Goal: Information Seeking & Learning: Find specific fact

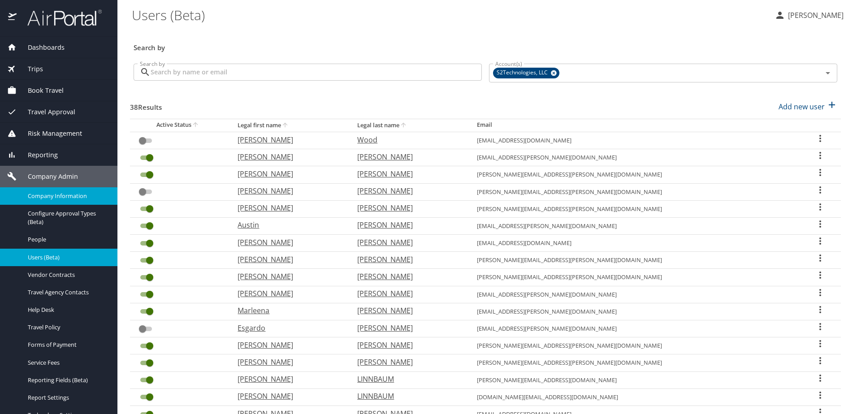
click at [50, 194] on span "Company Information" at bounding box center [67, 196] width 79 height 9
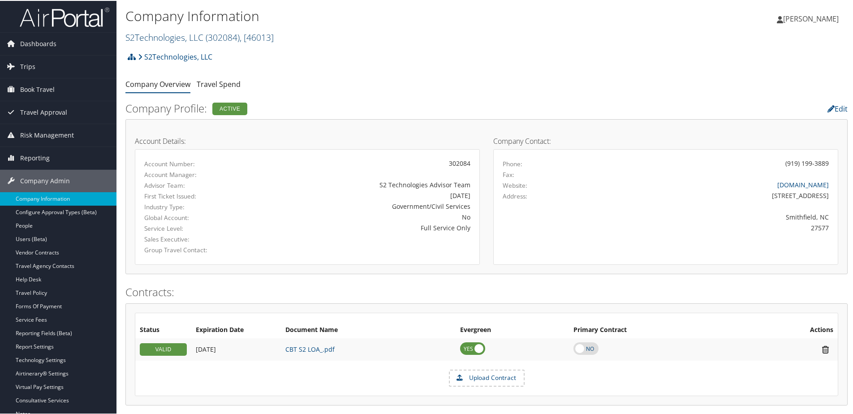
click at [154, 38] on link "S2Technologies, LLC ( 302084 ) , [ 46013 ]" at bounding box center [199, 36] width 148 height 12
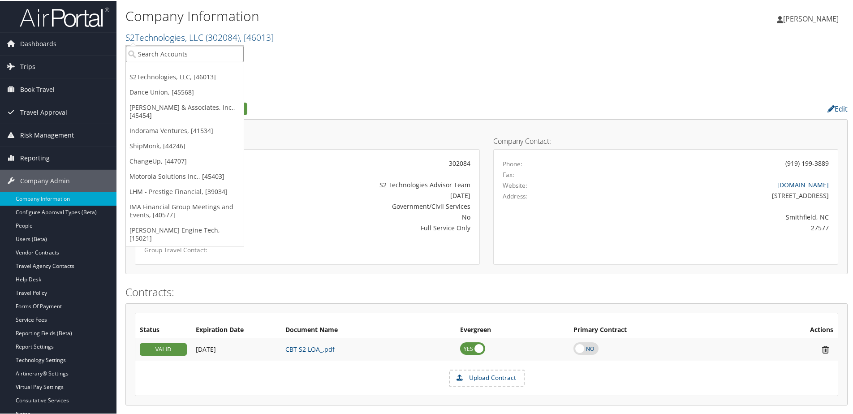
click at [153, 51] on input "search" at bounding box center [185, 53] width 118 height 17
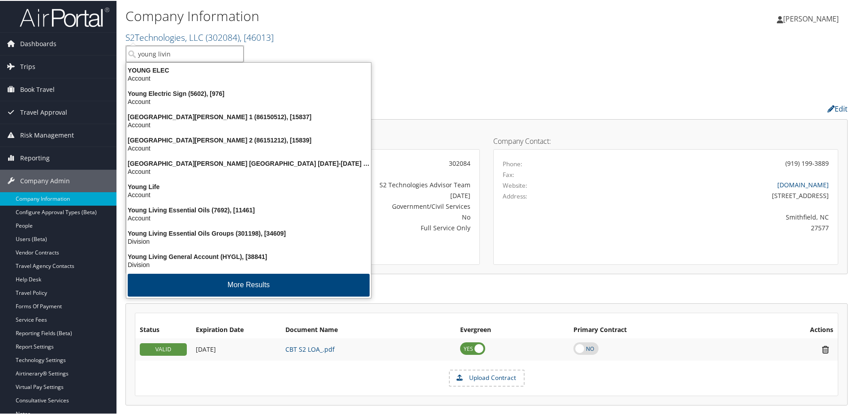
type input "young living"
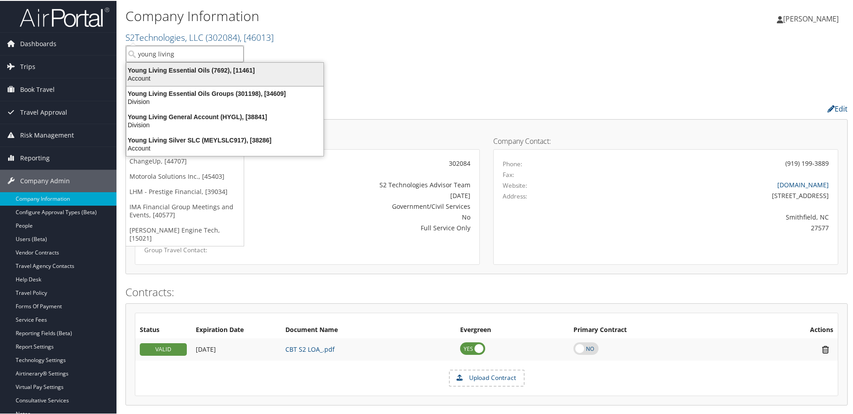
click at [154, 66] on div "Young Living Essential Oils (7692), [11461]" at bounding box center [225, 69] width 208 height 8
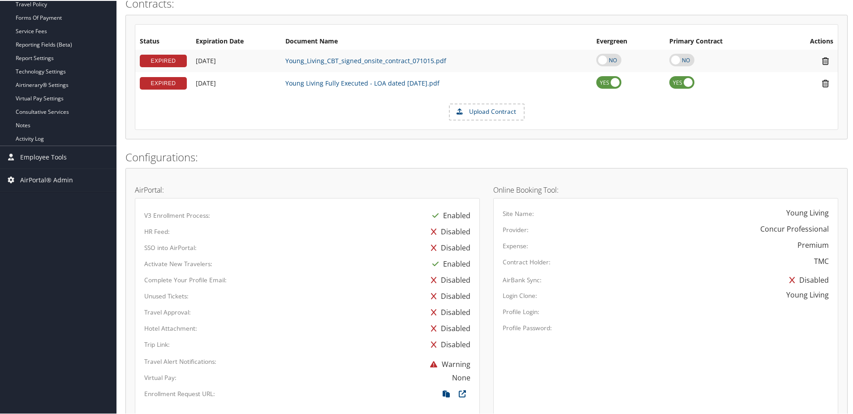
scroll to position [151, 0]
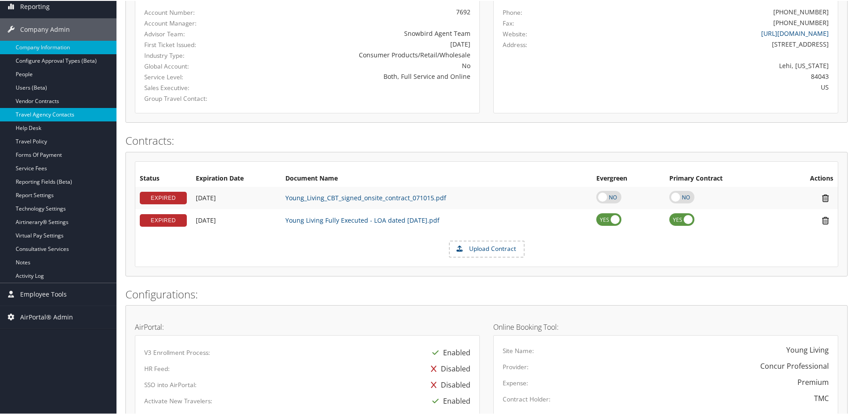
click at [54, 110] on link "Travel Agency Contacts" at bounding box center [58, 113] width 116 height 13
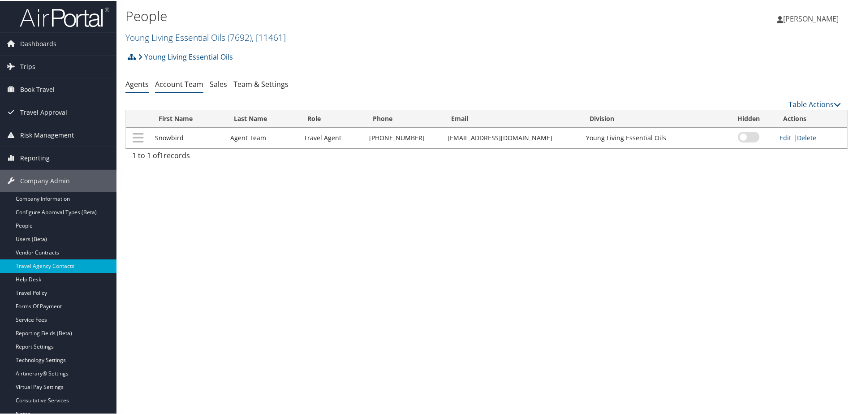
click at [178, 84] on link "Account Team" at bounding box center [179, 83] width 48 height 10
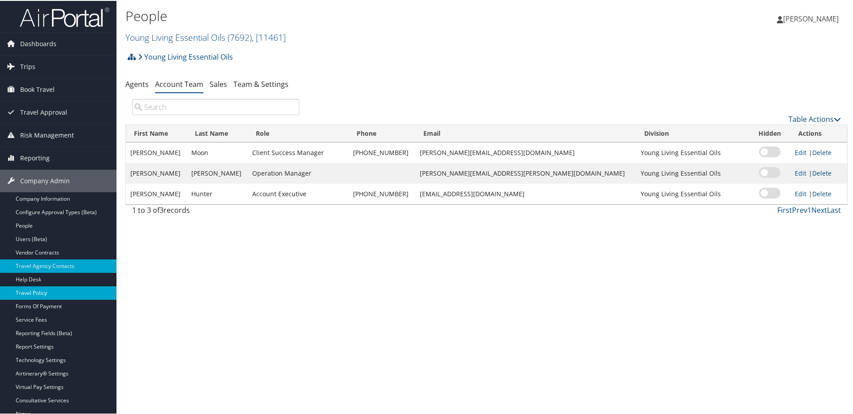
click at [30, 296] on link "Travel Policy" at bounding box center [58, 291] width 116 height 13
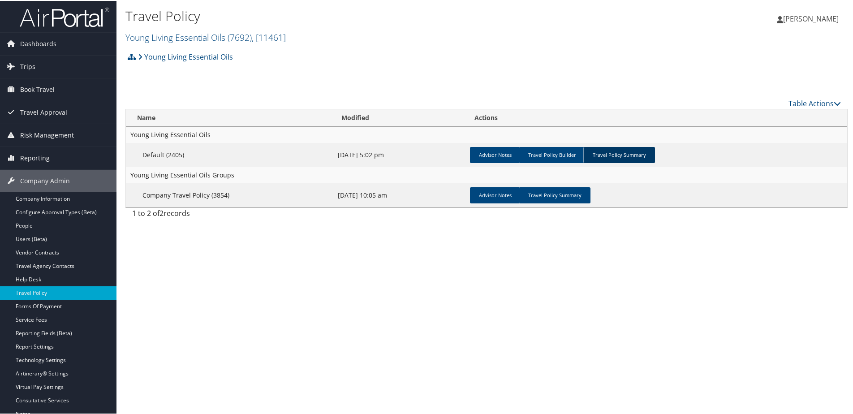
click at [614, 156] on link "Travel Policy Summary" at bounding box center [619, 154] width 72 height 16
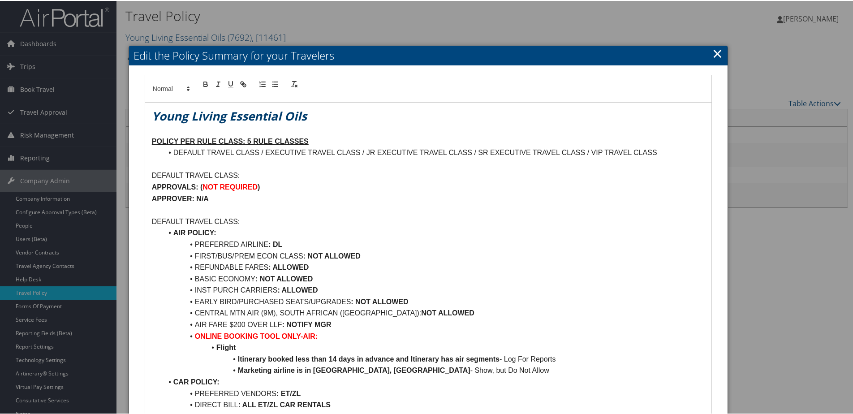
click at [717, 53] on link "×" at bounding box center [717, 52] width 10 height 18
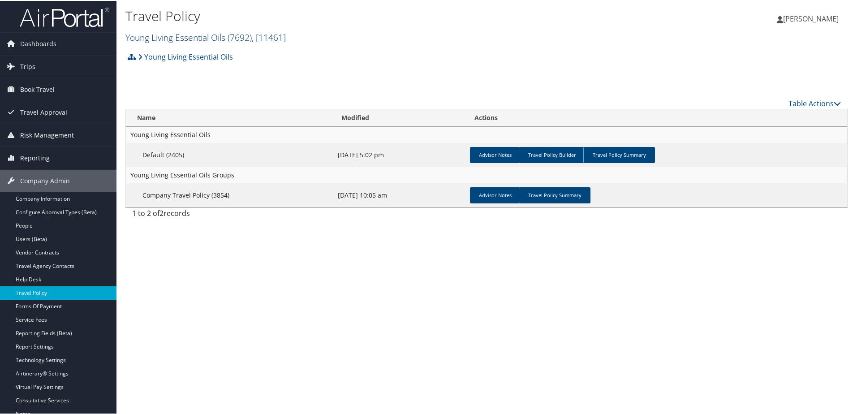
click at [140, 39] on link "Young Living Essential Oils ( 7692 ) , [ 11461 ]" at bounding box center [205, 36] width 160 height 12
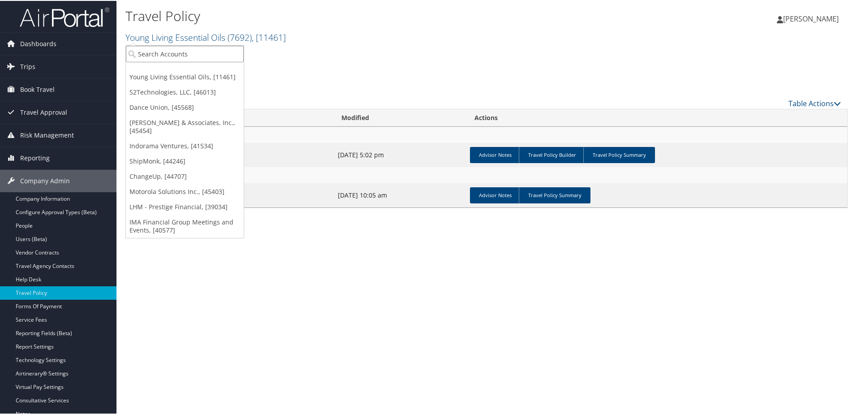
click at [139, 48] on input "search" at bounding box center [185, 53] width 118 height 17
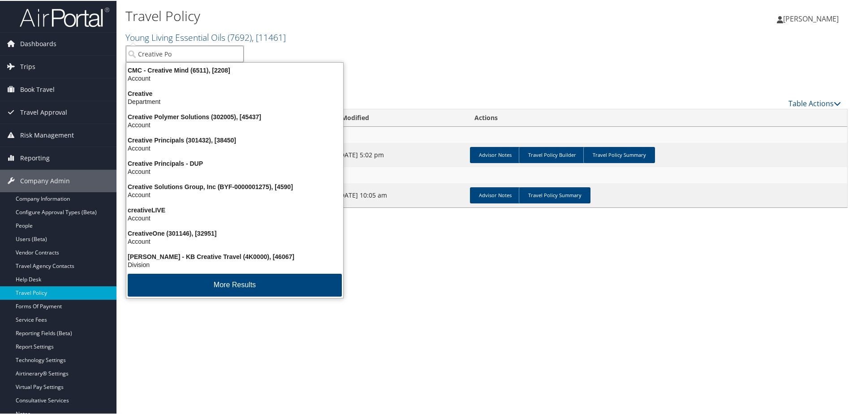
type input "Creative Pol"
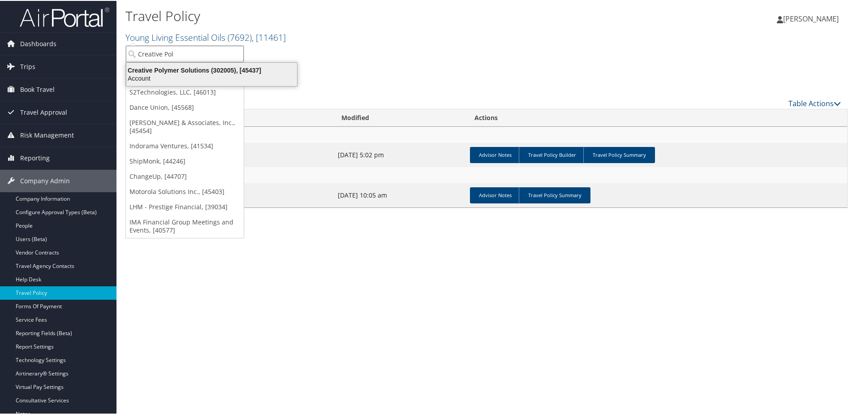
click at [149, 66] on div "Creative Polymer Solutions (302005), [45437]" at bounding box center [211, 69] width 181 height 8
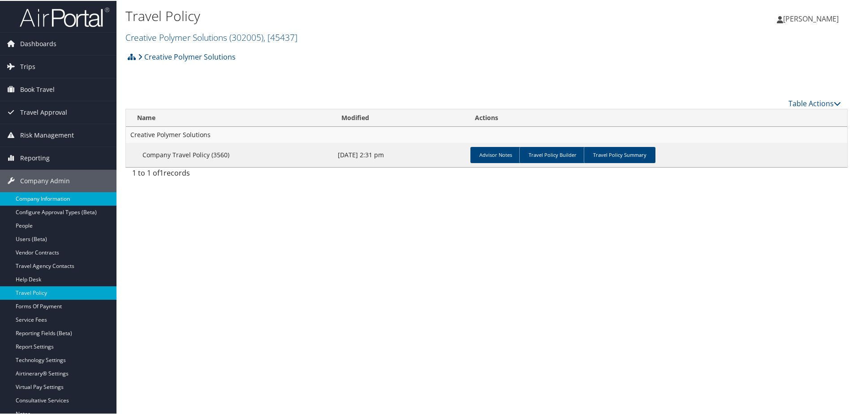
click at [35, 200] on link "Company Information" at bounding box center [58, 197] width 116 height 13
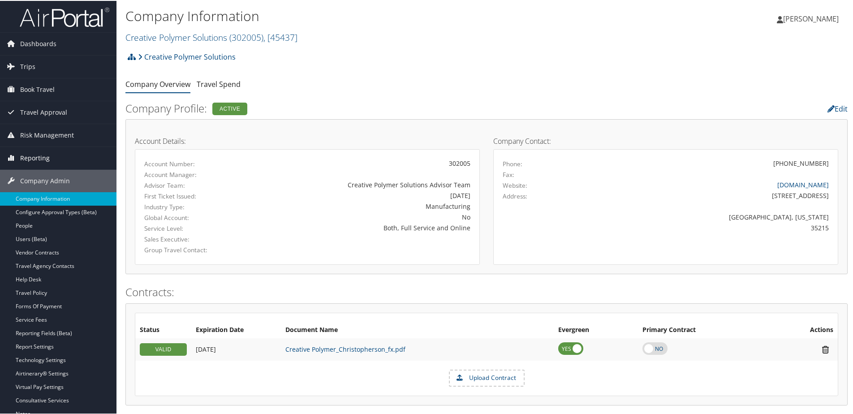
click at [31, 158] on span "Reporting" at bounding box center [35, 157] width 30 height 22
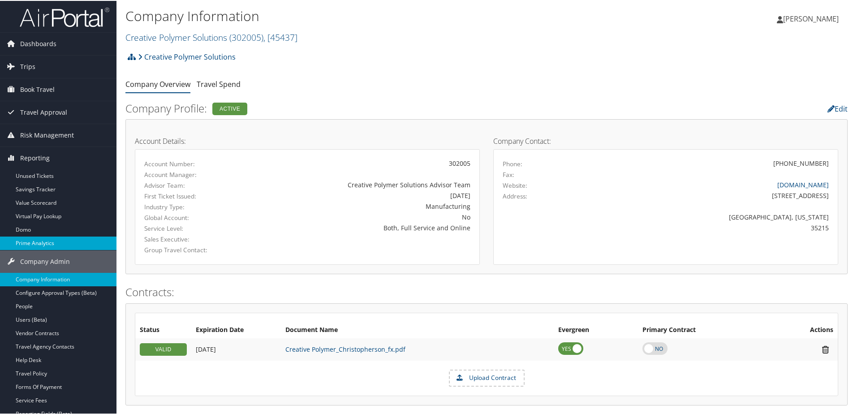
click at [28, 239] on link "Prime Analytics" at bounding box center [58, 242] width 116 height 13
click at [178, 38] on link "Creative Polymer Solutions ( 302005 ) , [ 45437 ]" at bounding box center [211, 36] width 172 height 12
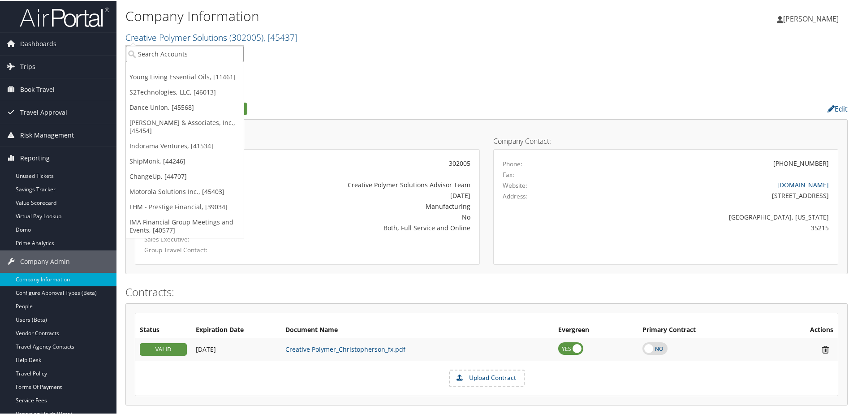
click at [176, 52] on input "search" at bounding box center [185, 53] width 118 height 17
type input "Change"
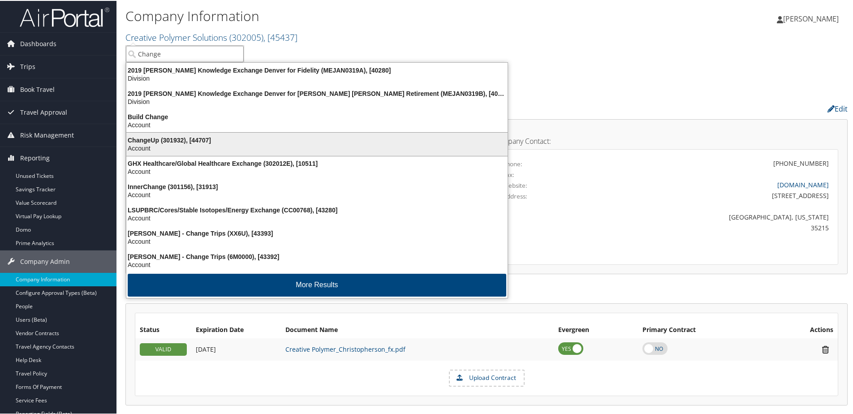
click at [160, 145] on div "Account" at bounding box center [317, 147] width 392 height 8
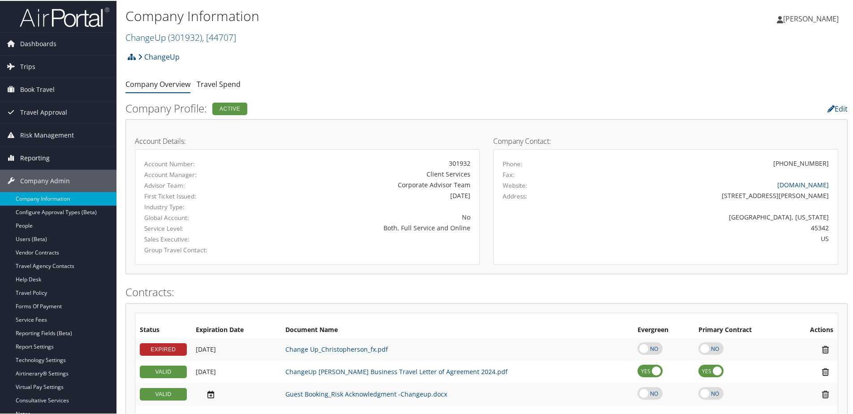
click at [35, 157] on span "Reporting" at bounding box center [35, 157] width 30 height 22
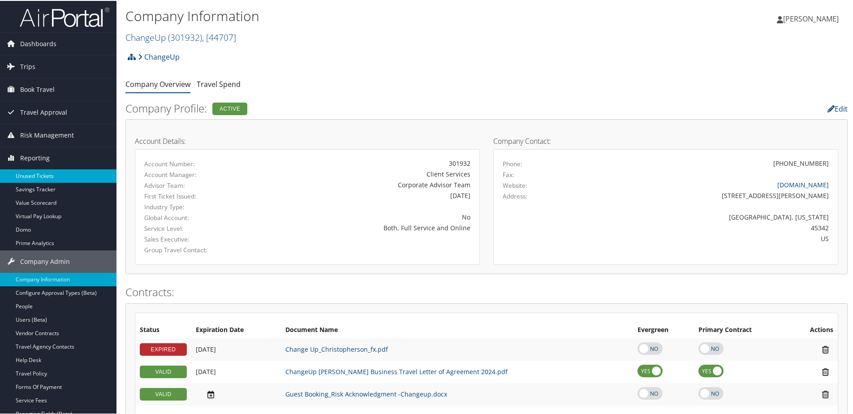
click at [33, 170] on link "Unused Tickets" at bounding box center [58, 174] width 116 height 13
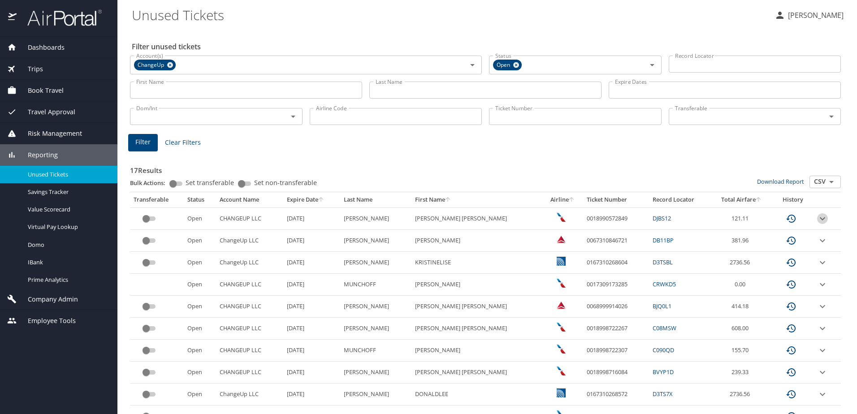
click at [817, 221] on icon "expand row" at bounding box center [822, 218] width 11 height 11
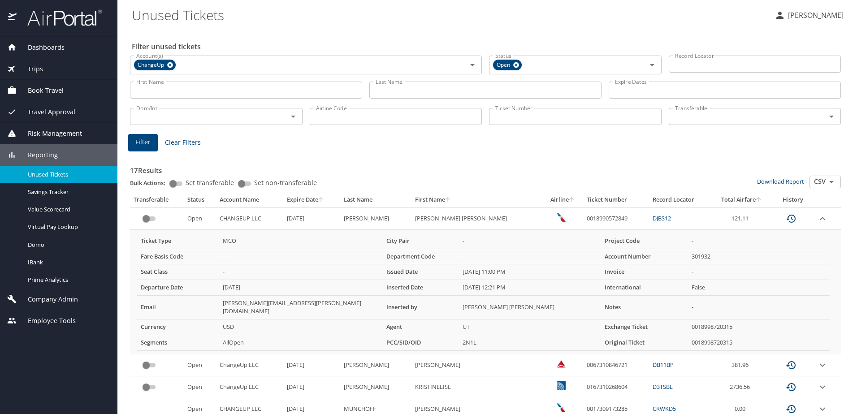
click at [47, 298] on span "Company Admin" at bounding box center [47, 299] width 61 height 10
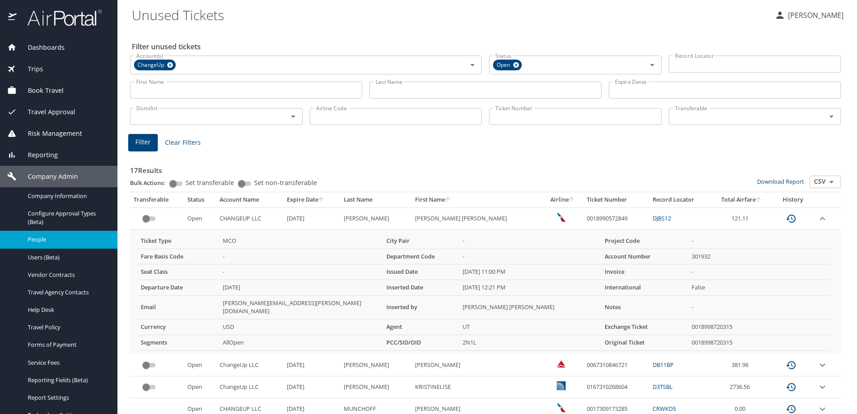
click at [37, 236] on span "People" at bounding box center [67, 239] width 79 height 9
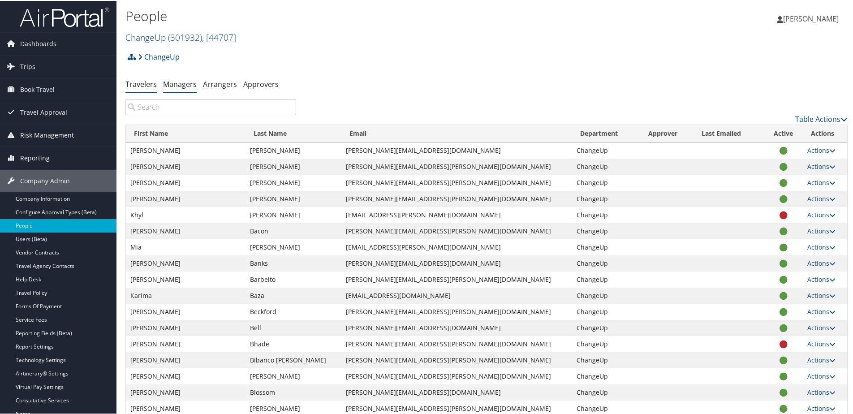
click at [172, 84] on link "Managers" at bounding box center [180, 83] width 34 height 10
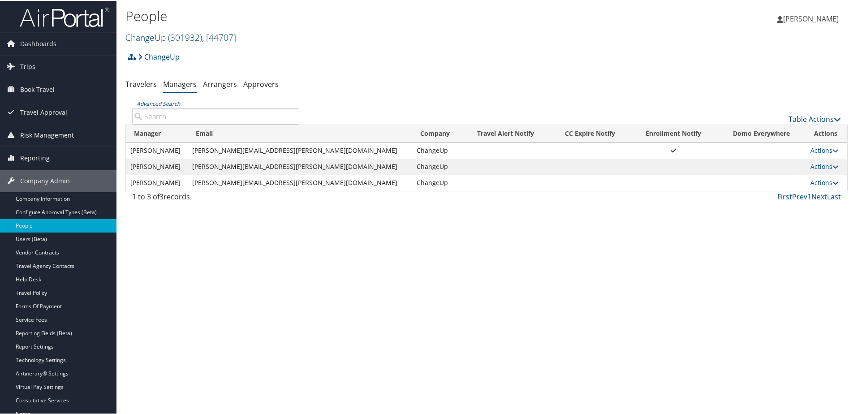
click at [142, 41] on link "ChangeUp ( 301932 ) , [ 44707 ]" at bounding box center [180, 36] width 111 height 12
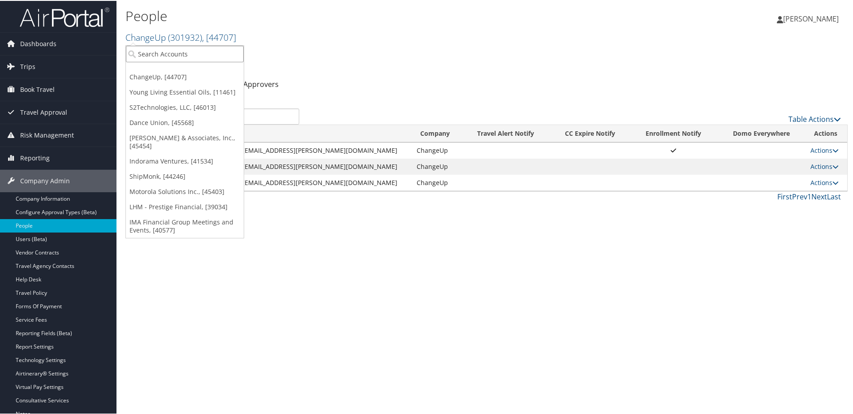
click at [141, 52] on input "search" at bounding box center [185, 53] width 118 height 17
type input "Allosource"
click at [146, 73] on div "Allosource (301613), [40257]" at bounding box center [185, 69] width 128 height 8
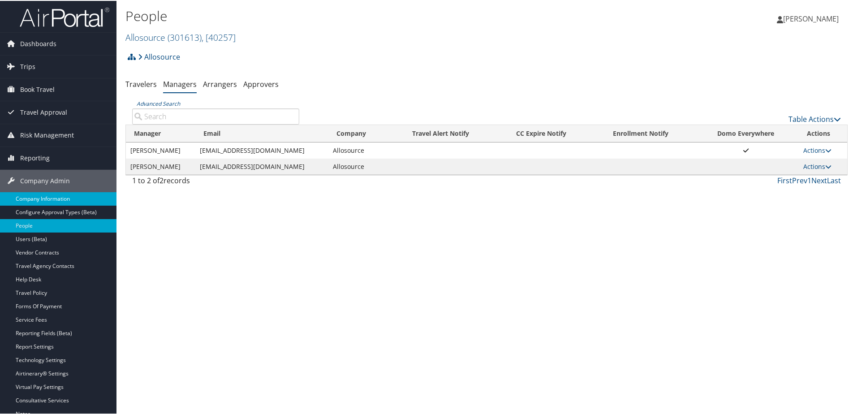
click at [43, 198] on link "Company Information" at bounding box center [58, 197] width 116 height 13
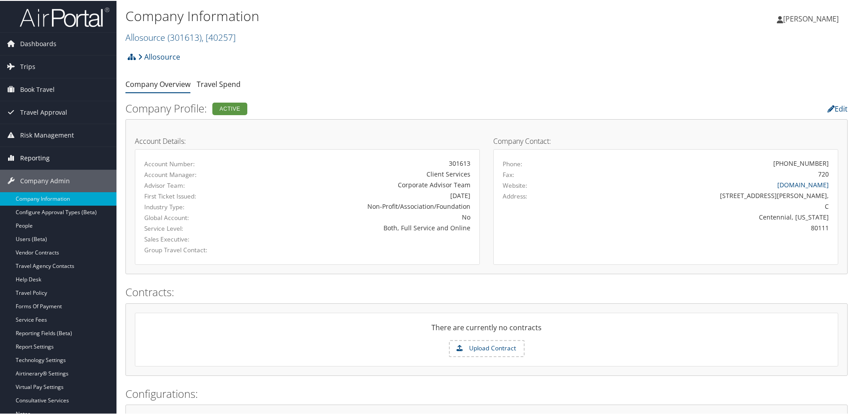
click at [40, 154] on span "Reporting" at bounding box center [35, 157] width 30 height 22
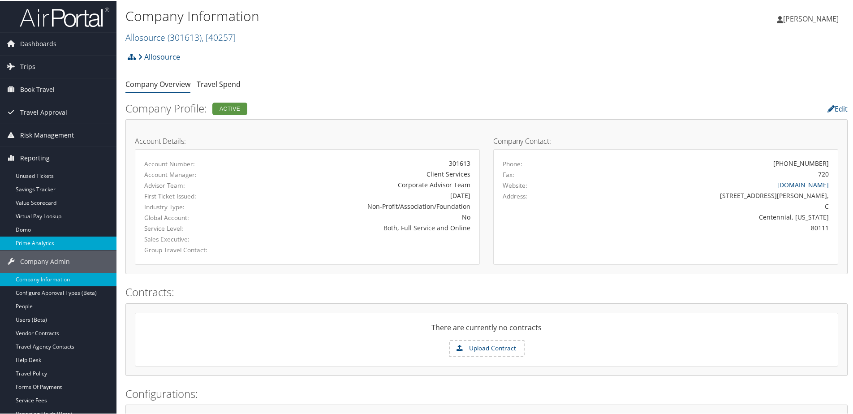
click at [35, 241] on link "Prime Analytics" at bounding box center [58, 242] width 116 height 13
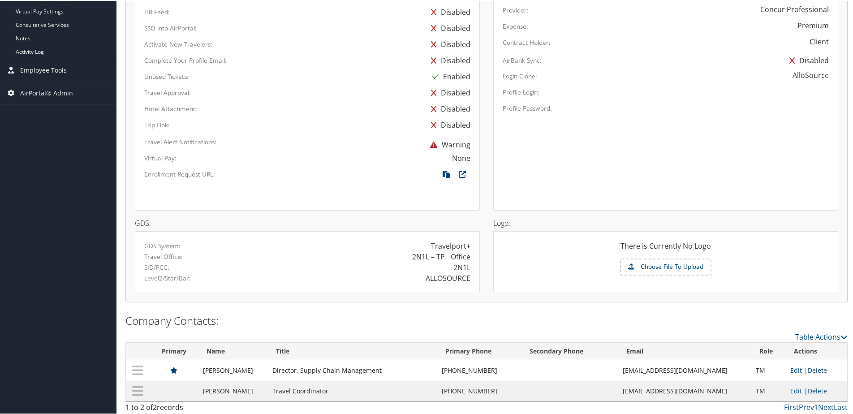
scroll to position [458, 0]
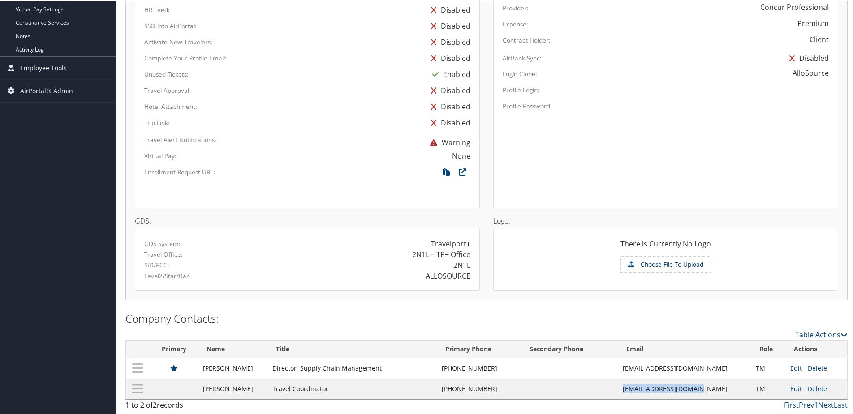
drag, startPoint x: 626, startPoint y: 388, endPoint x: 703, endPoint y: 385, distance: 77.1
click at [703, 385] on td "khunter@allosource.org" at bounding box center [684, 388] width 133 height 21
copy td "khunter@allosource.org"
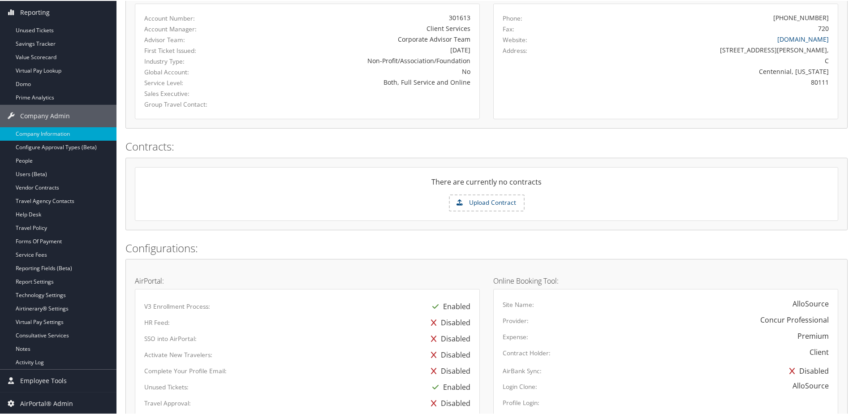
scroll to position [55, 0]
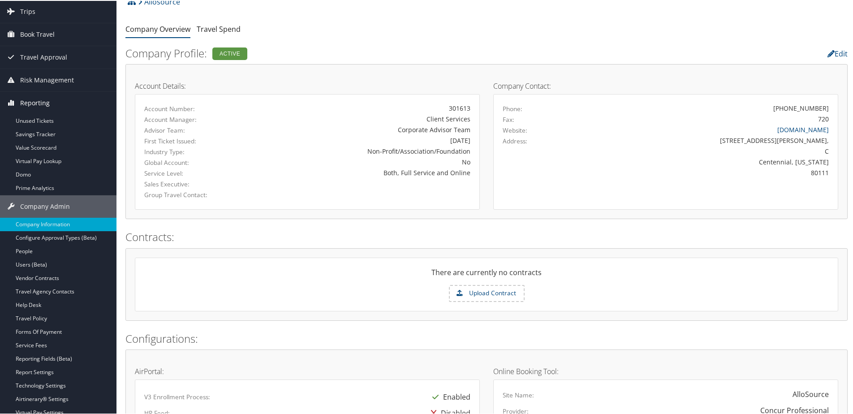
click at [48, 99] on span "Reporting" at bounding box center [35, 102] width 30 height 22
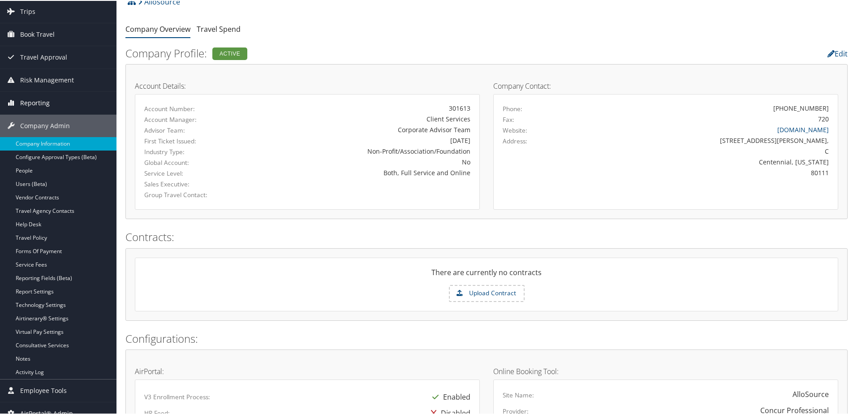
click at [45, 102] on span "Reporting" at bounding box center [35, 102] width 30 height 22
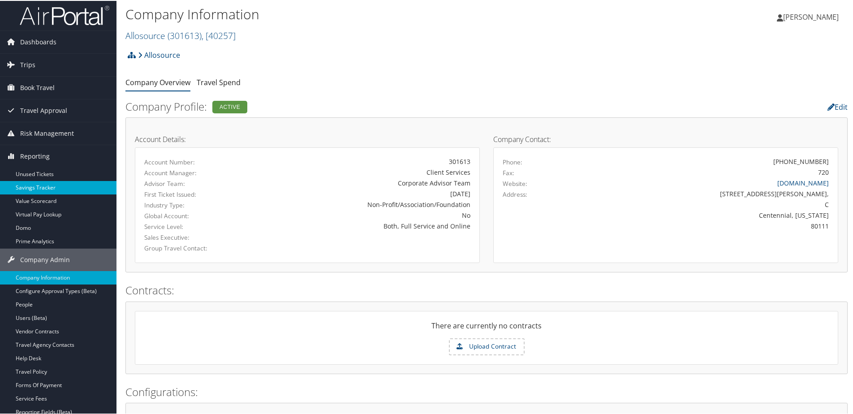
scroll to position [0, 0]
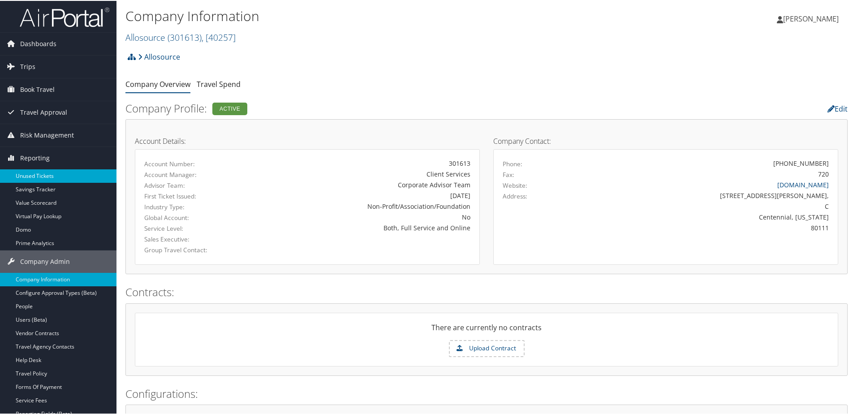
click at [31, 172] on link "Unused Tickets" at bounding box center [58, 174] width 116 height 13
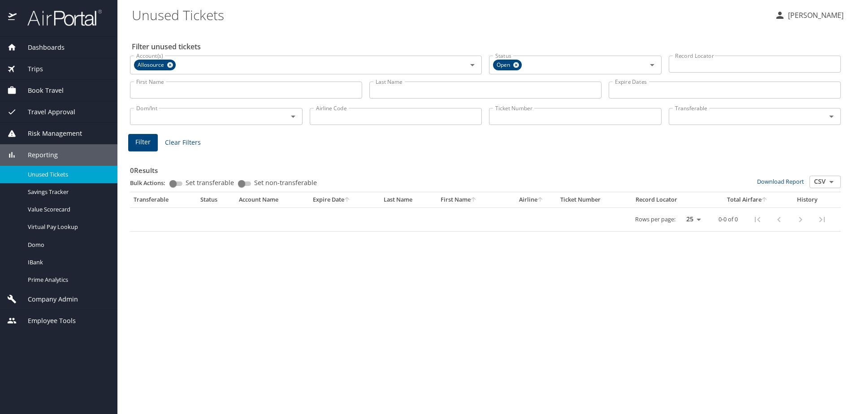
click at [48, 153] on span "Reporting" at bounding box center [37, 155] width 41 height 10
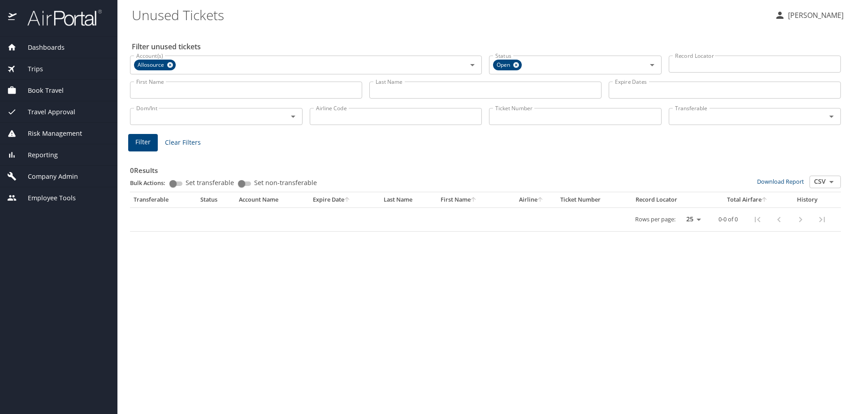
click at [48, 153] on span "Reporting" at bounding box center [37, 155] width 41 height 10
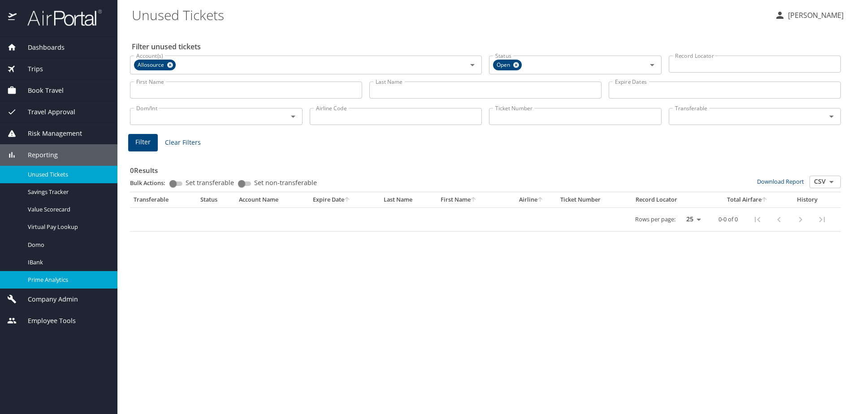
click at [53, 282] on span "Prime Analytics" at bounding box center [67, 280] width 79 height 9
